Goal: Information Seeking & Learning: Learn about a topic

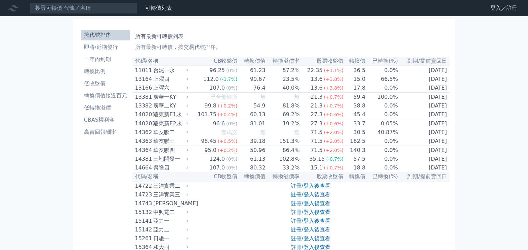
click at [153, 35] on h1 "所有最新可轉債列表" at bounding box center [291, 36] width 312 height 8
click at [112, 47] on li "即將/近期發行" at bounding box center [105, 47] width 48 height 8
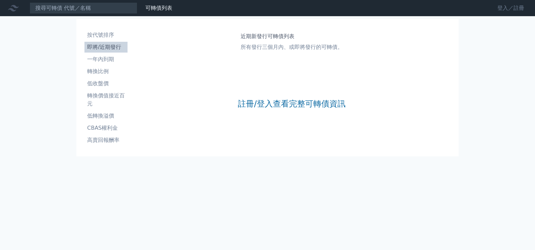
click at [501, 8] on link "登入／註冊" at bounding box center [511, 8] width 38 height 11
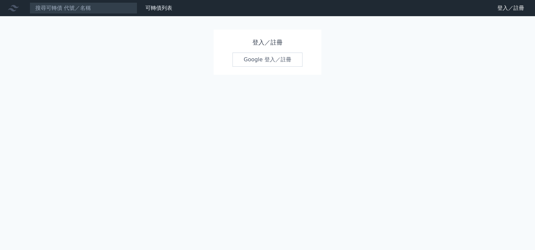
click at [279, 61] on link "Google 登入／註冊" at bounding box center [267, 59] width 70 height 14
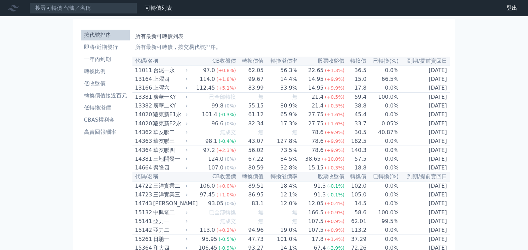
click at [223, 61] on th "CB收盤價" at bounding box center [212, 60] width 47 height 9
click at [106, 108] on li "低轉換溢價" at bounding box center [105, 108] width 48 height 8
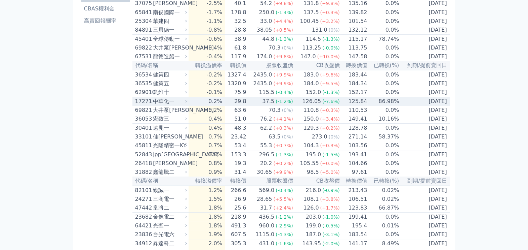
scroll to position [112, 0]
